Goal: Task Accomplishment & Management: Manage account settings

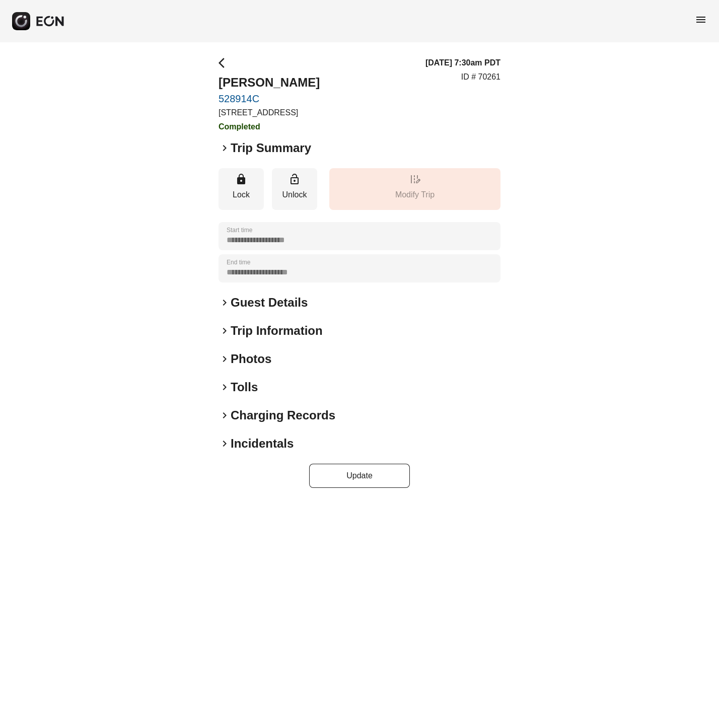
click at [216, 455] on div "**********" at bounding box center [359, 272] width 719 height 460
click at [222, 450] on span "keyboard_arrow_right" at bounding box center [224, 443] width 12 height 12
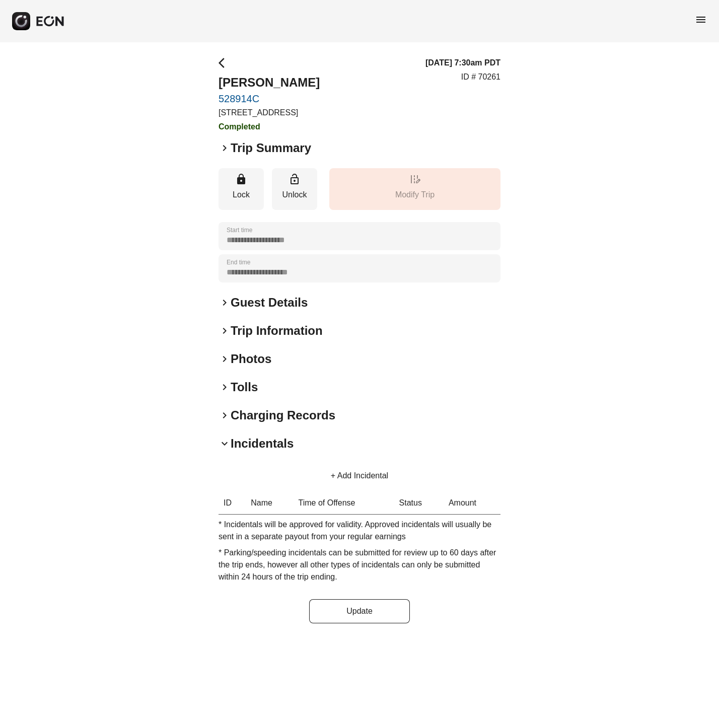
click at [251, 100] on link "528914C" at bounding box center [268, 99] width 101 height 12
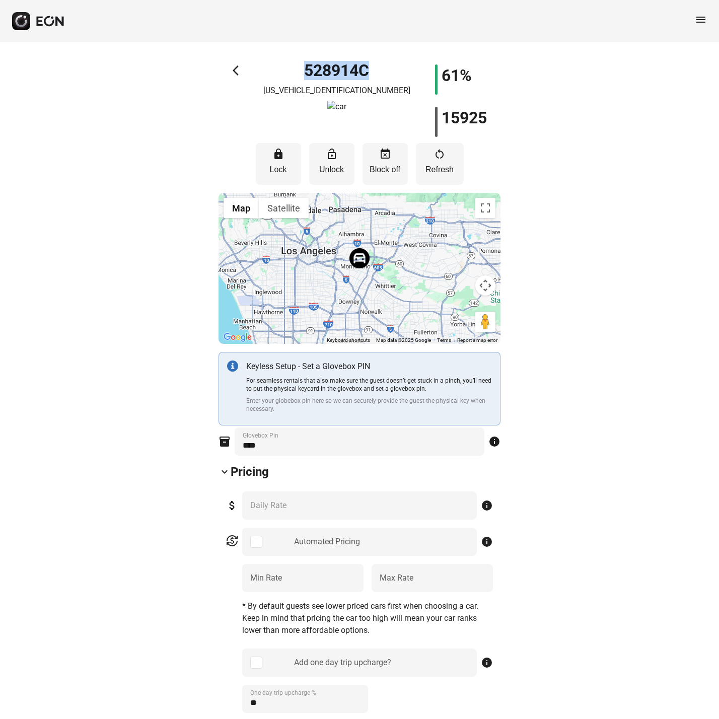
drag, startPoint x: 381, startPoint y: 71, endPoint x: 303, endPoint y: 68, distance: 78.1
click at [303, 68] on div "528914C [US_VEHICLE_IDENTIFICATION_NUMBER]" at bounding box center [336, 100] width 141 height 72
copy h1 "528914C"
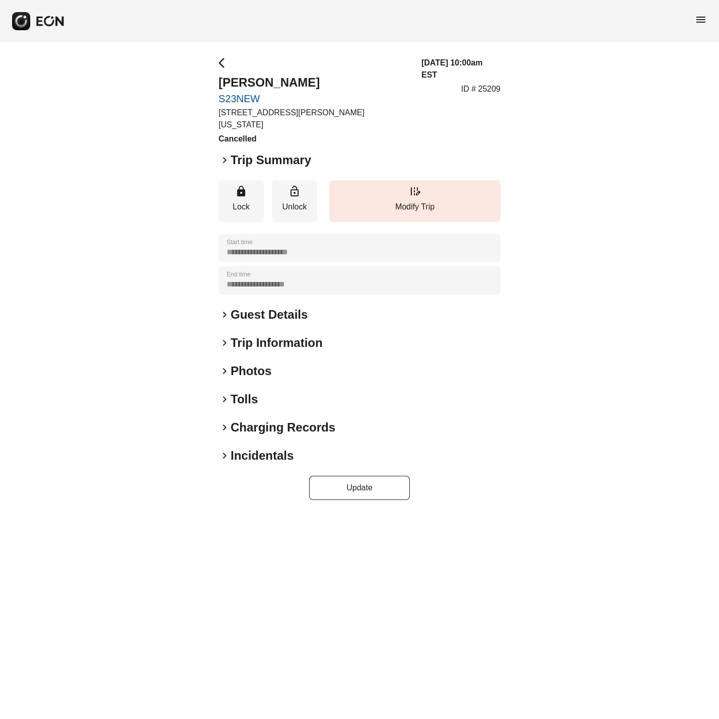
click at [698, 17] on span "menu" at bounding box center [701, 20] width 12 height 12
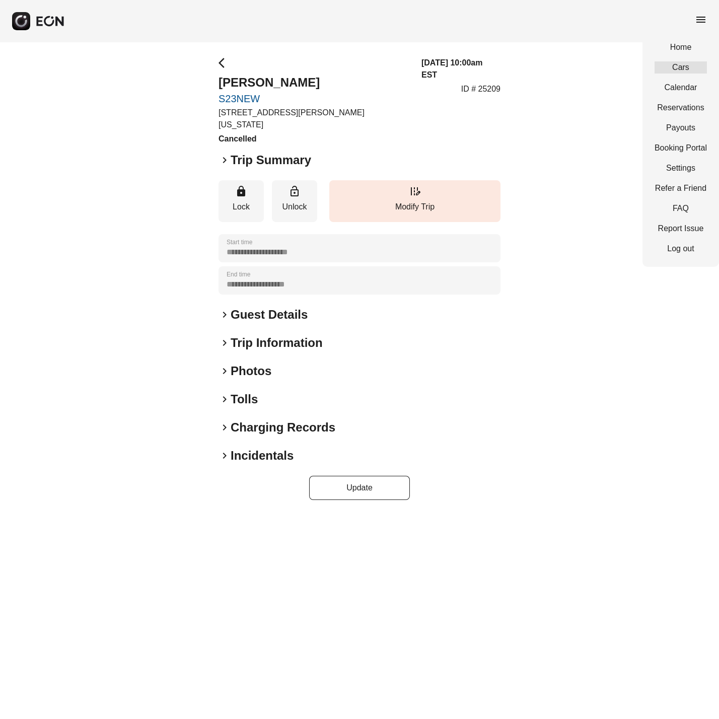
click at [683, 70] on link "Cars" at bounding box center [680, 67] width 52 height 12
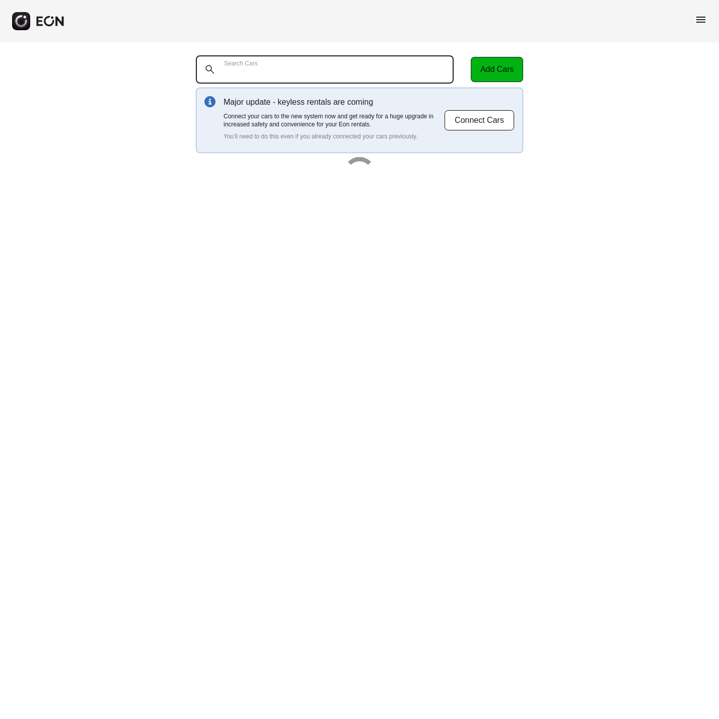
click at [319, 71] on Cars "Search Cars" at bounding box center [325, 69] width 258 height 28
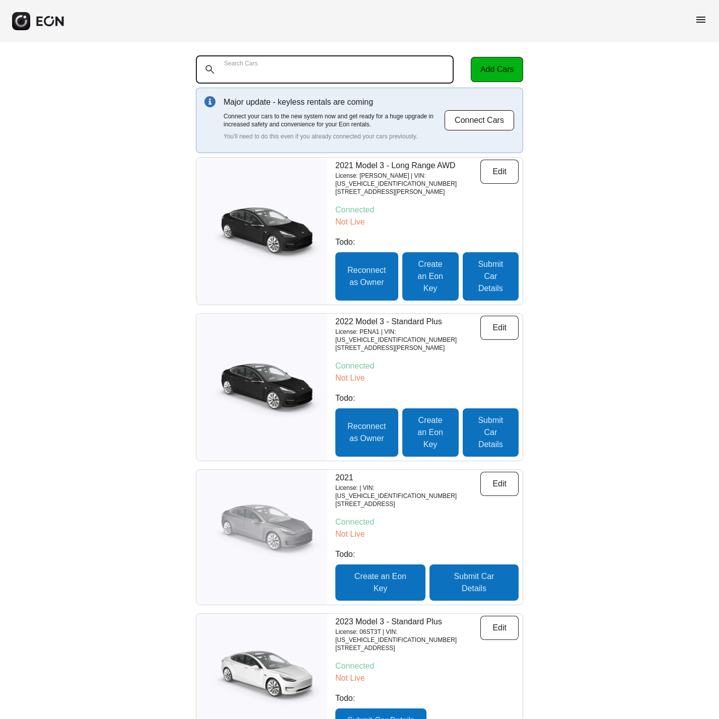
click at [308, 73] on Cars "Search Cars" at bounding box center [325, 69] width 258 height 28
paste Cars "******"
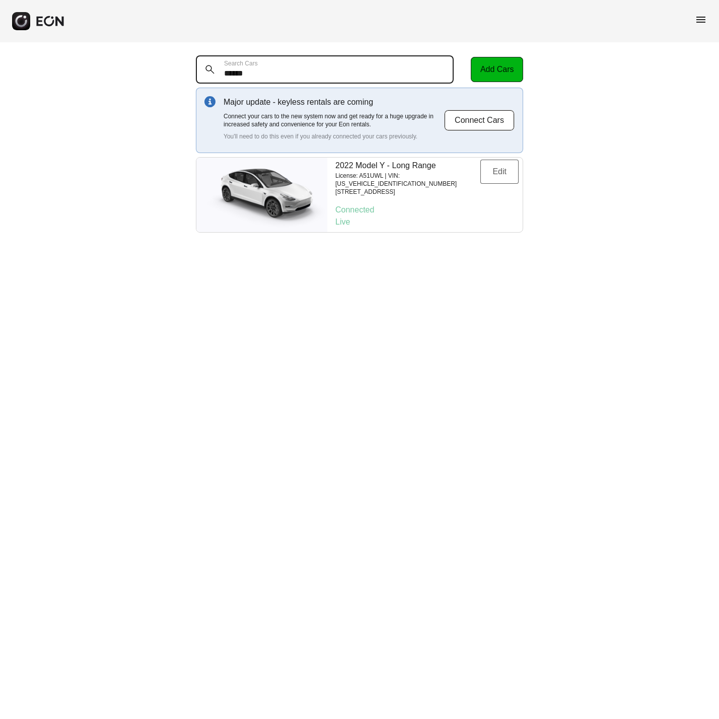
type Cars "******"
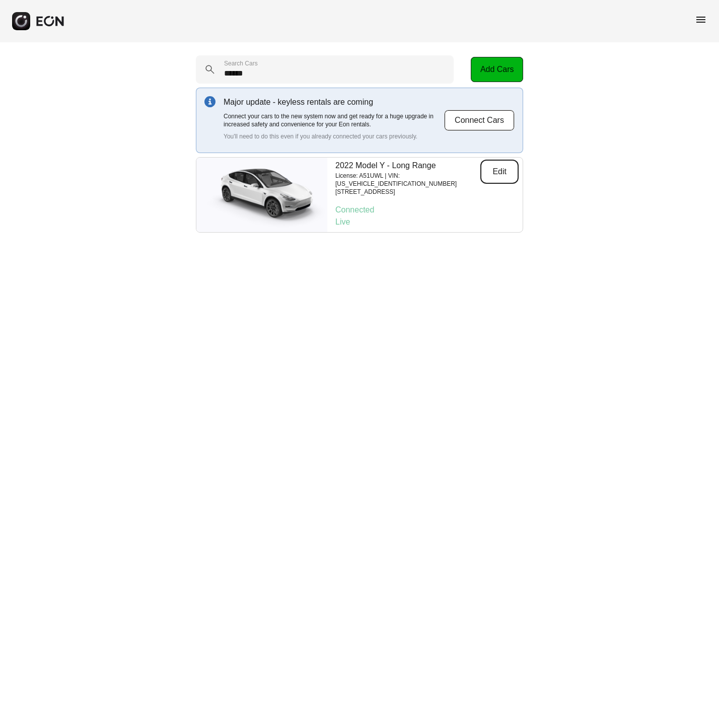
click at [507, 169] on button "Edit" at bounding box center [499, 172] width 38 height 24
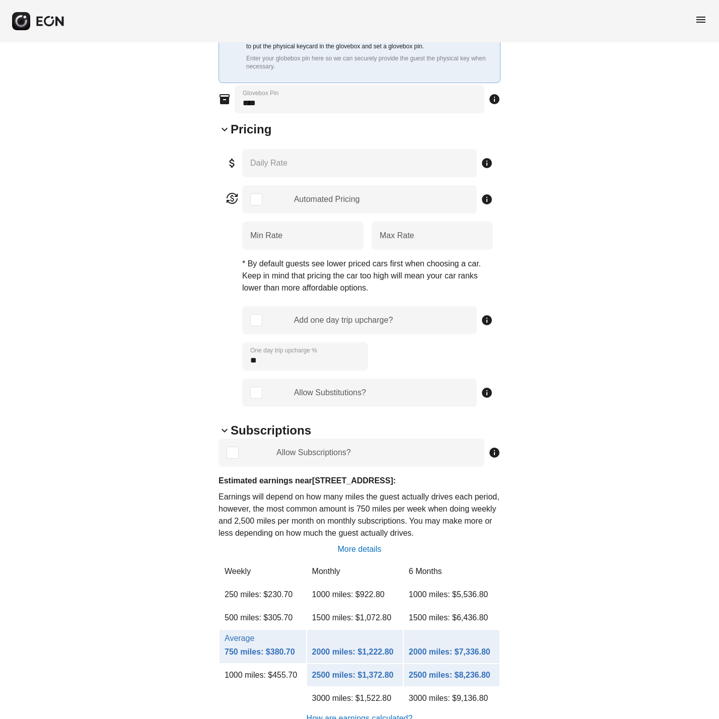
scroll to position [378, 0]
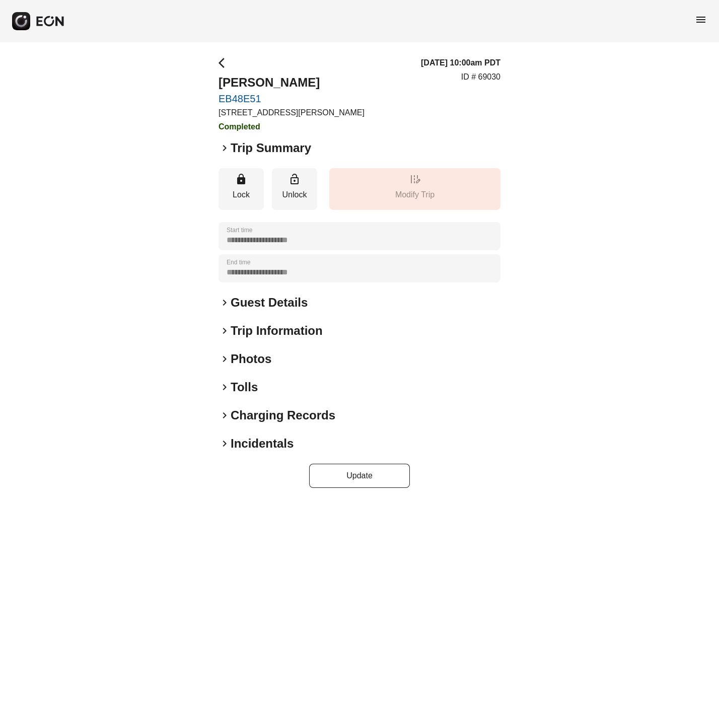
click at [225, 441] on span "keyboard_arrow_right" at bounding box center [224, 443] width 12 height 12
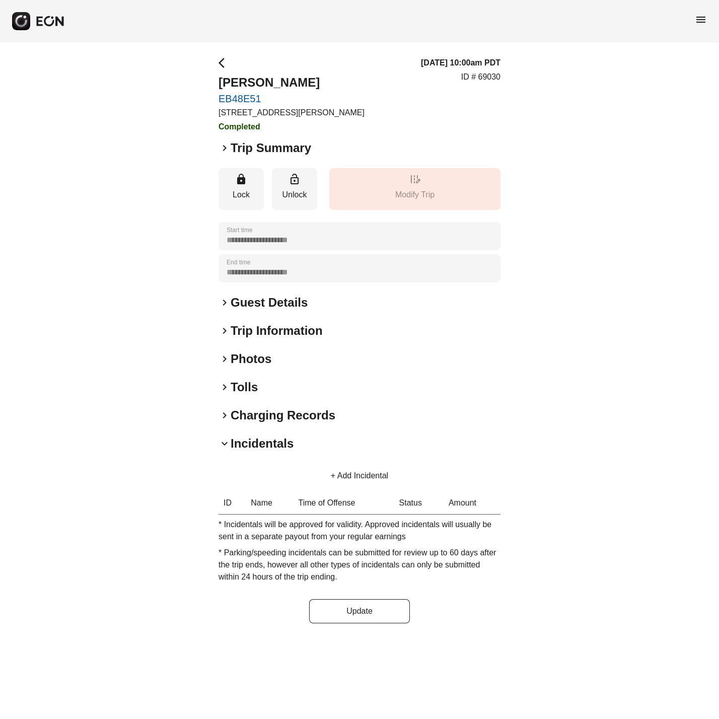
click at [221, 359] on span "keyboard_arrow_right" at bounding box center [224, 359] width 12 height 12
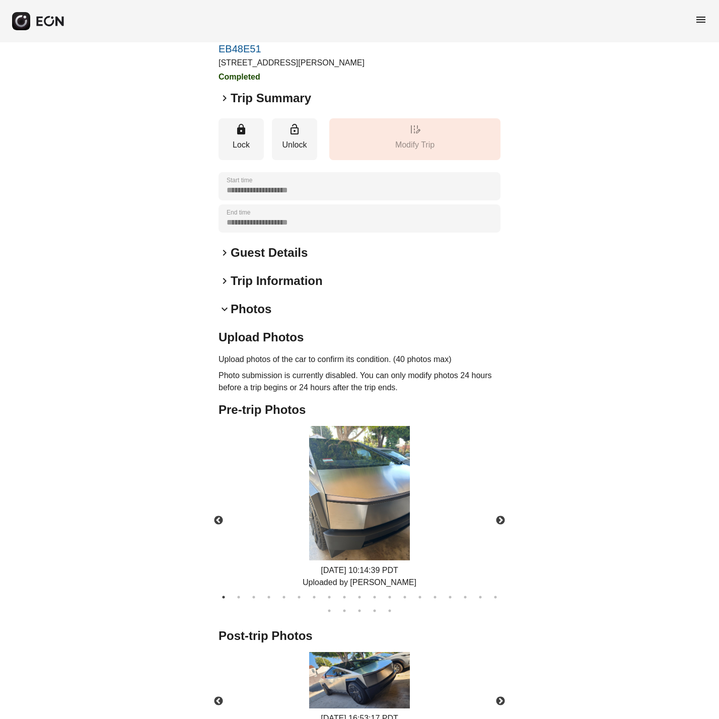
scroll to position [151, 0]
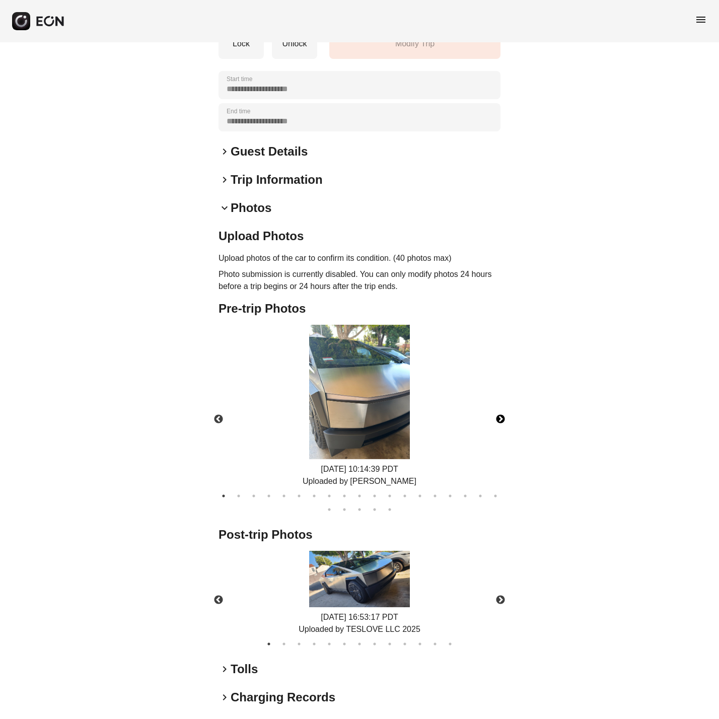
click at [503, 417] on button "Next" at bounding box center [500, 419] width 35 height 35
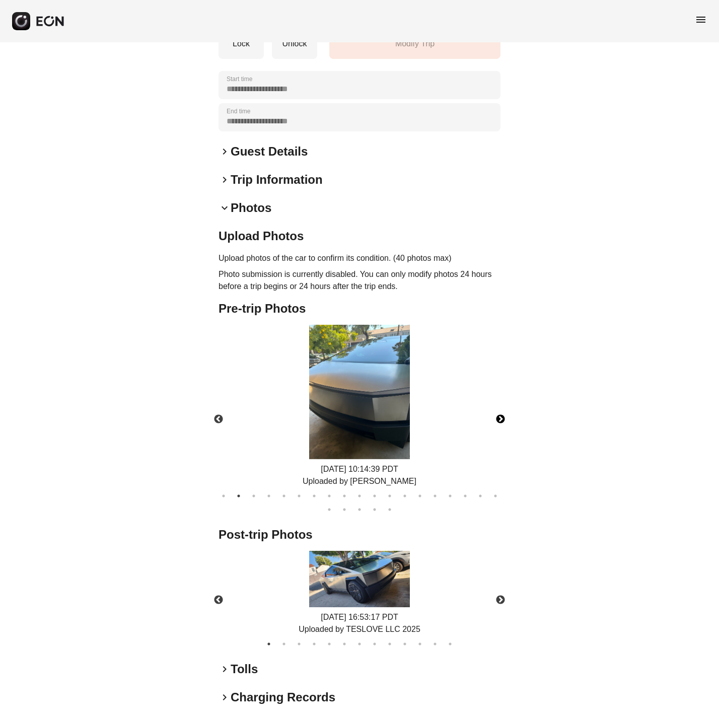
click at [503, 417] on button "Next" at bounding box center [500, 419] width 35 height 35
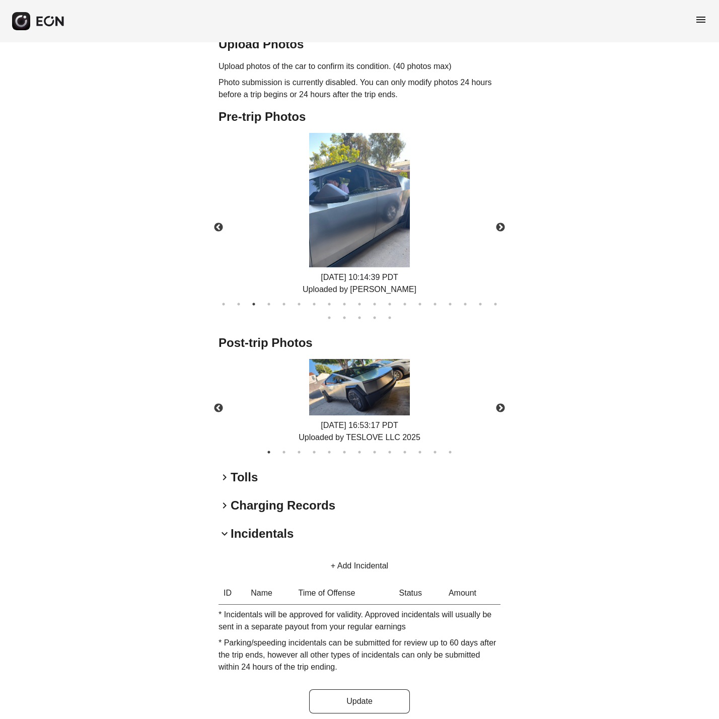
scroll to position [352, 0]
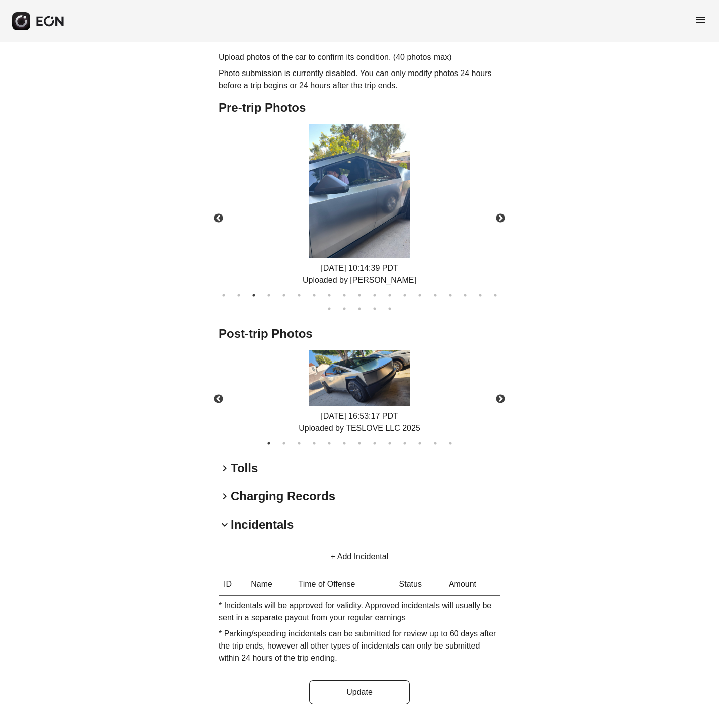
click at [97, 685] on div "**********" at bounding box center [359, 204] width 719 height 1028
